Goal: Subscribe to service/newsletter

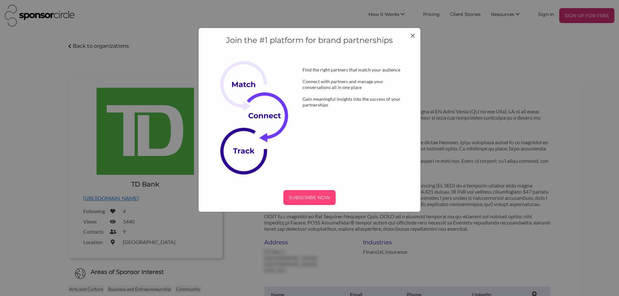
click at [326, 196] on p "SUBSCRIBE NOW" at bounding box center [309, 198] width 47 height 10
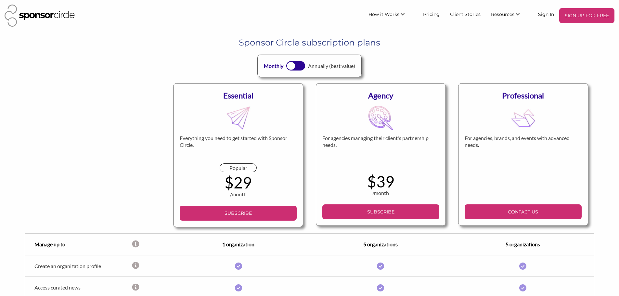
drag, startPoint x: 617, startPoint y: 80, endPoint x: 612, endPoint y: 117, distance: 37.4
click at [612, 117] on div "Sponsor Circle subscription plans Monthly Annually (best value) Essential Every…" at bounding box center [309, 287] width 619 height 500
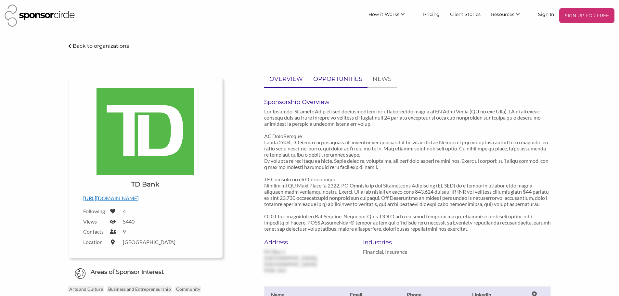
click at [337, 81] on p "OPPORTUNITIES" at bounding box center [337, 78] width 49 height 9
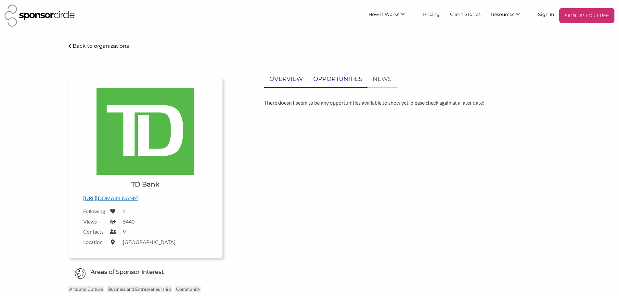
click at [293, 76] on p "OVERVIEW" at bounding box center [285, 78] width 33 height 9
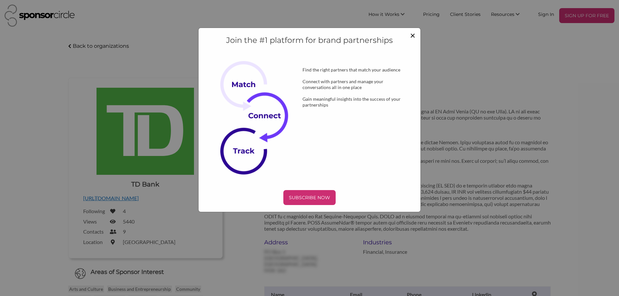
click at [413, 34] on span "×" at bounding box center [412, 35] width 5 height 11
